Goal: Task Accomplishment & Management: Use online tool/utility

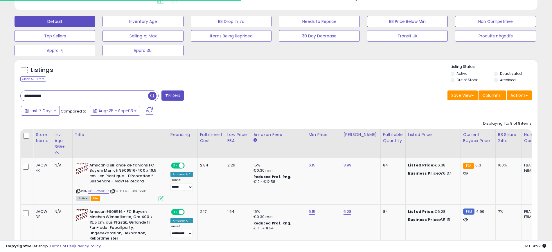
scroll to position [119, 303]
click at [76, 98] on input "**********" at bounding box center [84, 96] width 127 height 10
paste input "text"
type input "**********"
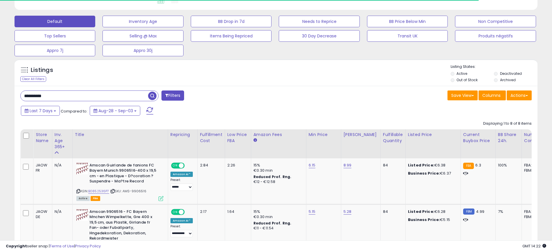
click at [157, 95] on button "button" at bounding box center [153, 95] width 10 height 9
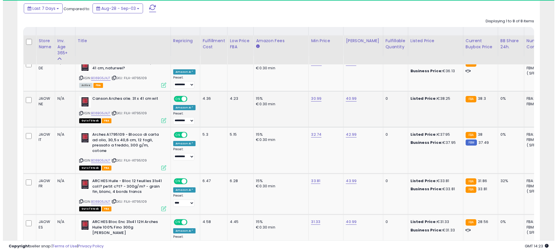
scroll to position [319, 0]
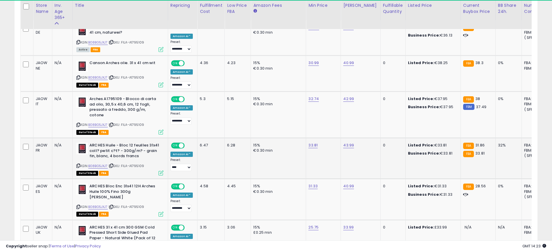
click at [162, 171] on icon at bounding box center [160, 173] width 5 height 5
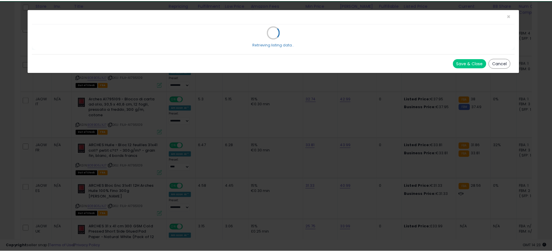
scroll to position [119, 306]
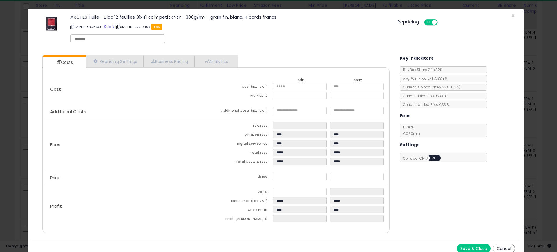
click at [505, 15] on div "ARCHES Huile - Bloc 12 feuilles 31x41 coll? petit c?t? - 300g/m? - grain fin, b…" at bounding box center [275, 29] width 487 height 33
click at [511, 15] on span "×" at bounding box center [513, 16] width 4 height 8
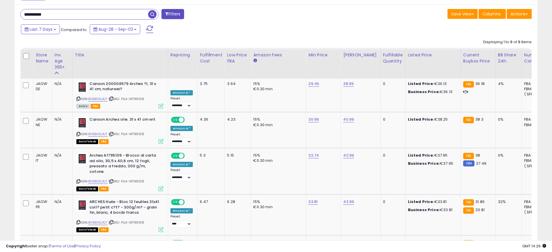
scroll to position [204, 0]
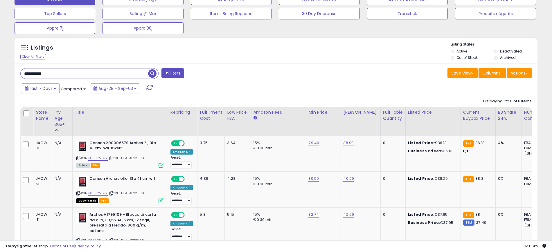
click at [80, 70] on input "**********" at bounding box center [84, 73] width 127 height 10
click at [153, 73] on span "button" at bounding box center [152, 73] width 8 height 8
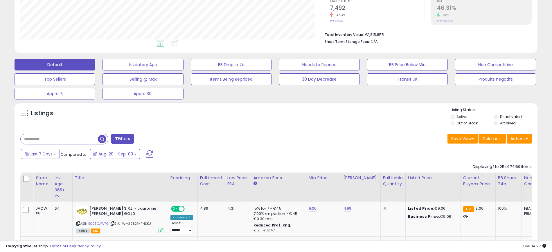
scroll to position [0, 0]
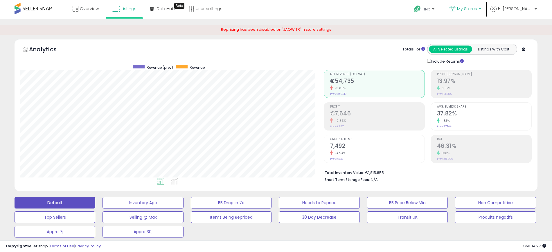
click at [472, 8] on span "My Stores" at bounding box center [467, 9] width 20 height 6
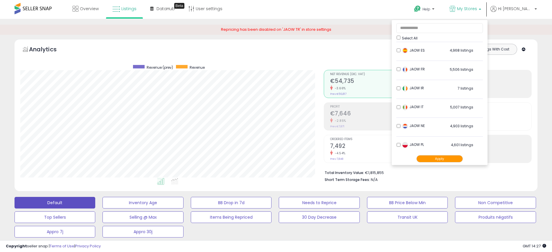
scroll to position [96, 0]
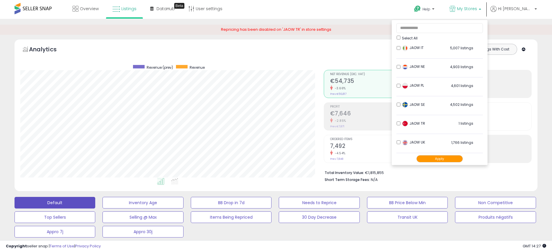
click at [417, 180] on li "Short Term Storage Fees: N/A" at bounding box center [425, 179] width 203 height 7
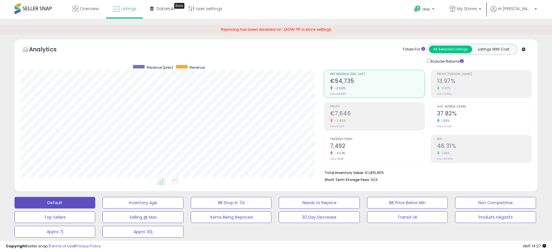
scroll to position [181, 0]
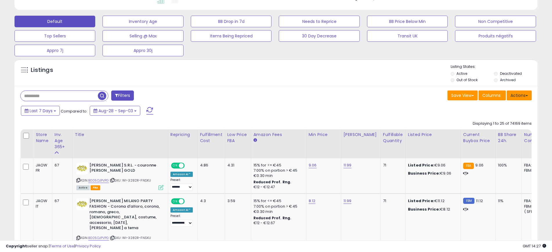
click at [525, 98] on button "Actions" at bounding box center [518, 96] width 25 height 10
click at [513, 131] on link "Export All Columns" at bounding box center [495, 132] width 64 height 9
click at [166, 50] on button "Appro 30j" at bounding box center [142, 51] width 81 height 12
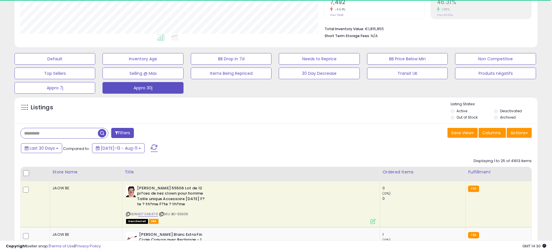
scroll to position [290035, 289851]
click at [522, 133] on button "Actions" at bounding box center [518, 133] width 25 height 10
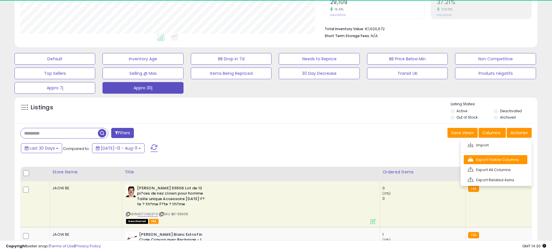
click at [520, 160] on link "Export Visible Columns" at bounding box center [495, 159] width 64 height 9
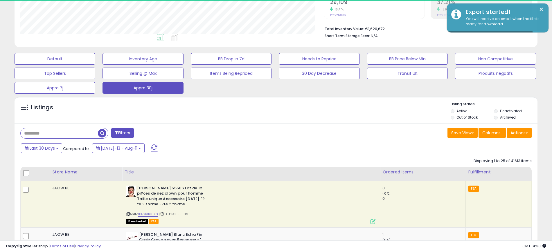
click at [403, 129] on div "Save View Save As New View Columns Actions [GEOGRAPHIC_DATA]" at bounding box center [406, 133] width 260 height 11
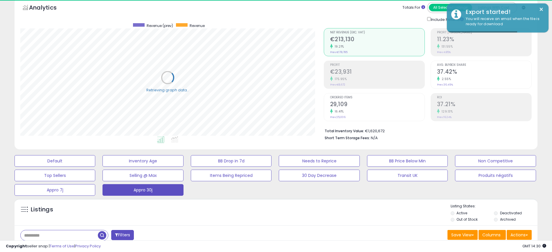
scroll to position [0, 0]
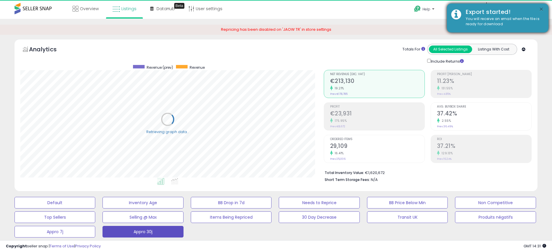
click at [539, 9] on button "×" at bounding box center [541, 9] width 5 height 7
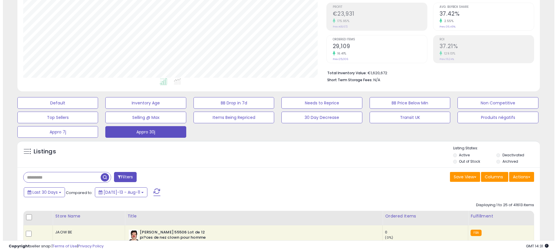
scroll to position [109, 0]
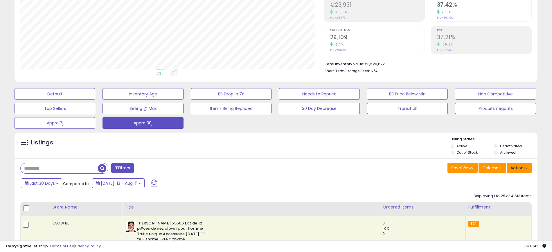
click at [521, 165] on button "Actions" at bounding box center [518, 168] width 25 height 10
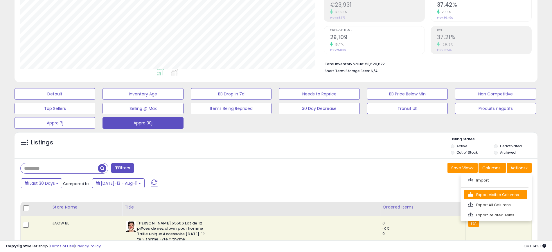
click at [513, 193] on link "Export Visible Columns" at bounding box center [495, 194] width 64 height 9
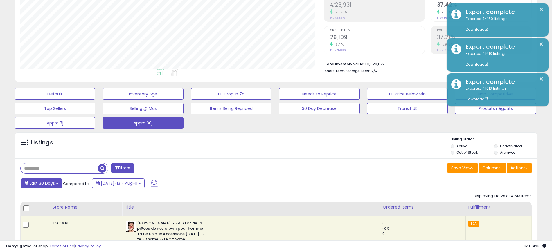
click at [57, 187] on button "Last 30 Days" at bounding box center [41, 183] width 41 height 10
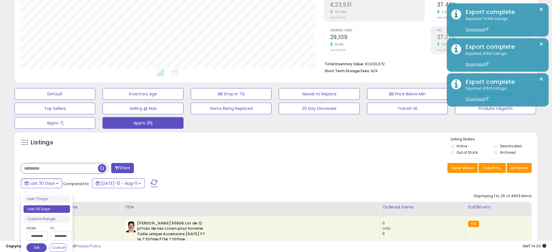
click at [39, 236] on input "**********" at bounding box center [36, 236] width 21 height 9
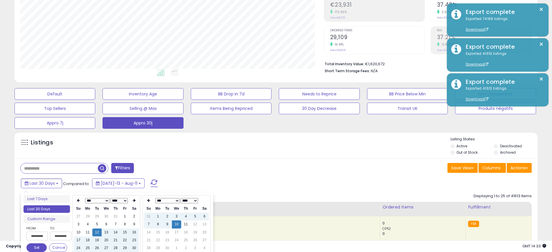
click at [99, 200] on select "*** *** *** *** *** *** *** *** ***" at bounding box center [97, 200] width 24 height 5
click at [135, 225] on td "12" at bounding box center [133, 225] width 9 height 8
type input "**********"
click at [38, 246] on button "Set" at bounding box center [36, 247] width 20 height 9
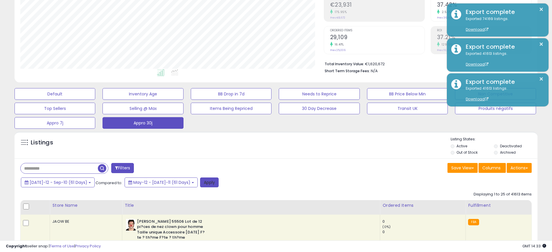
click at [200, 181] on button "Apply" at bounding box center [209, 183] width 19 height 10
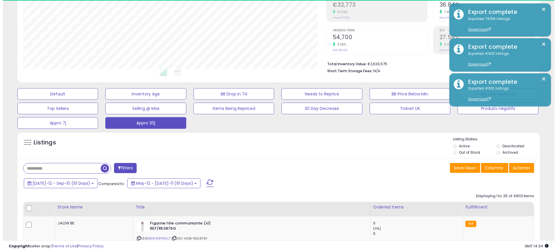
scroll to position [119, 303]
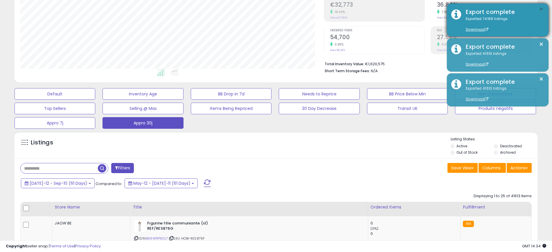
click at [543, 10] on button "×" at bounding box center [541, 9] width 5 height 7
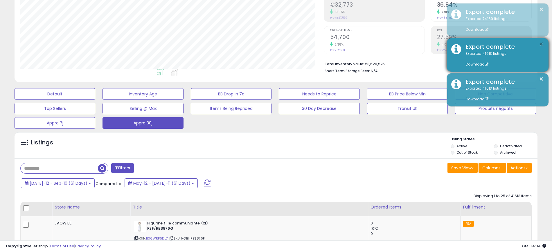
click at [540, 44] on button "×" at bounding box center [541, 44] width 5 height 7
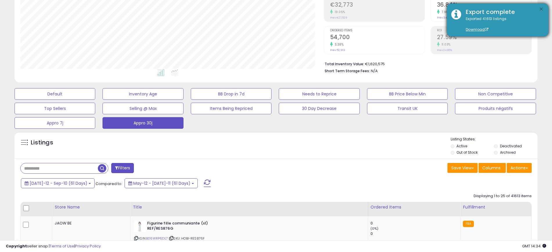
click at [541, 40] on div "Analytics Totals For All Selected Listings Listings With Cost Include Returns" at bounding box center [275, 7] width 531 height 155
click at [541, 9] on button "×" at bounding box center [541, 9] width 5 height 7
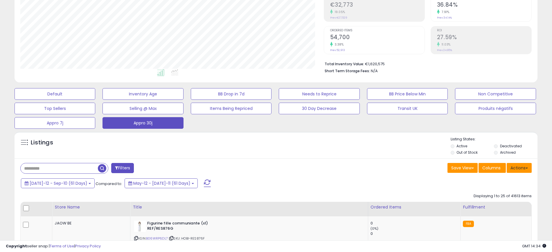
click at [526, 168] on span at bounding box center [526, 168] width 2 height 1
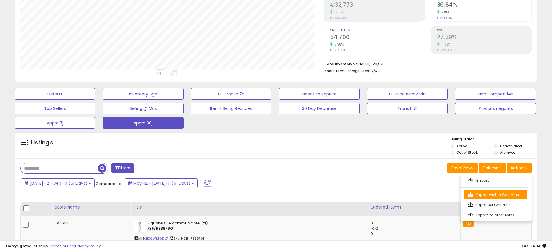
click at [514, 194] on link "Export Visible Columns" at bounding box center [495, 194] width 64 height 9
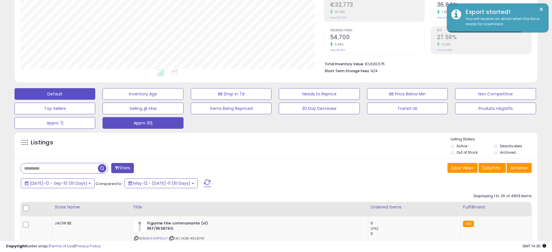
click at [70, 91] on button "Default" at bounding box center [55, 94] width 81 height 12
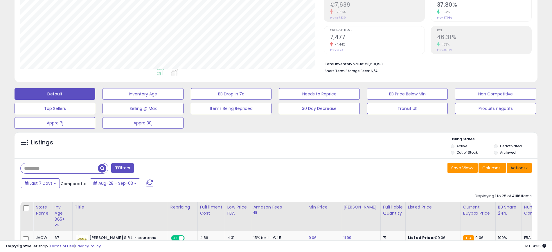
click at [528, 168] on button "Actions" at bounding box center [518, 168] width 25 height 10
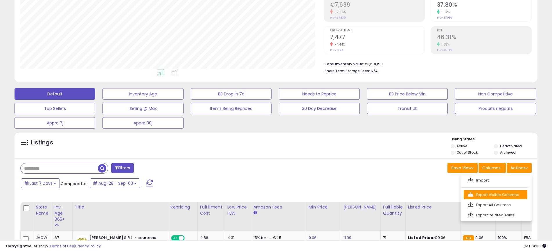
click at [519, 195] on link "Export Visible Columns" at bounding box center [495, 194] width 64 height 9
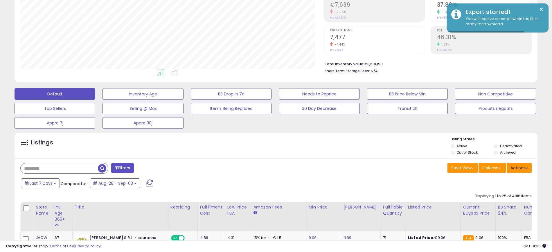
click at [517, 166] on button "Actions" at bounding box center [518, 168] width 25 height 10
click at [516, 202] on link "Export All Columns" at bounding box center [495, 204] width 64 height 9
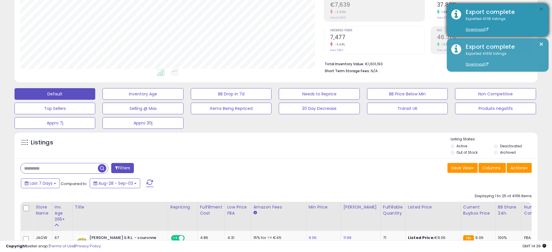
click at [539, 8] on button "×" at bounding box center [541, 9] width 5 height 7
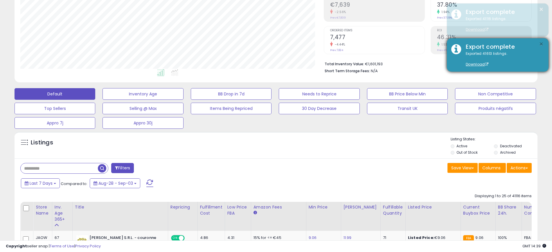
click at [541, 41] on button "×" at bounding box center [541, 44] width 5 height 7
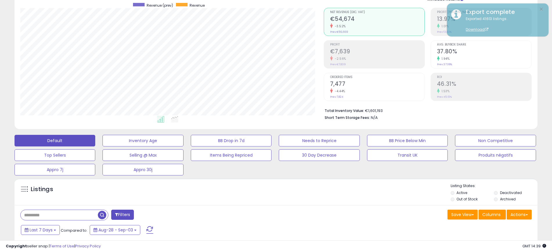
scroll to position [0, 0]
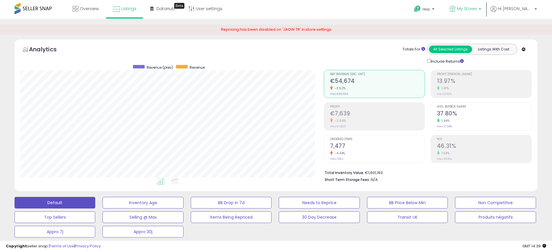
click at [477, 7] on span "My Stores" at bounding box center [467, 9] width 20 height 6
